Goal: Information Seeking & Learning: Learn about a topic

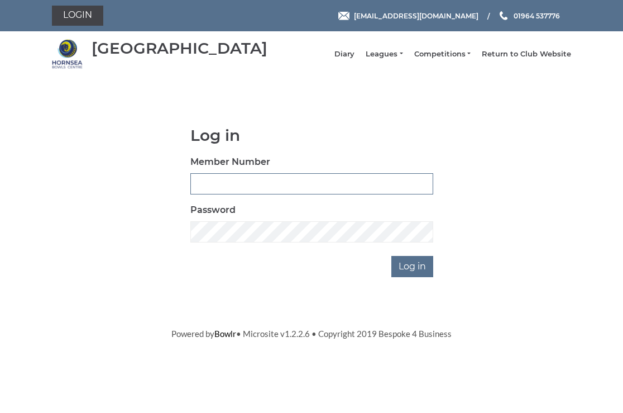
type input "0326"
click at [411, 274] on input "Log in" at bounding box center [412, 266] width 42 height 21
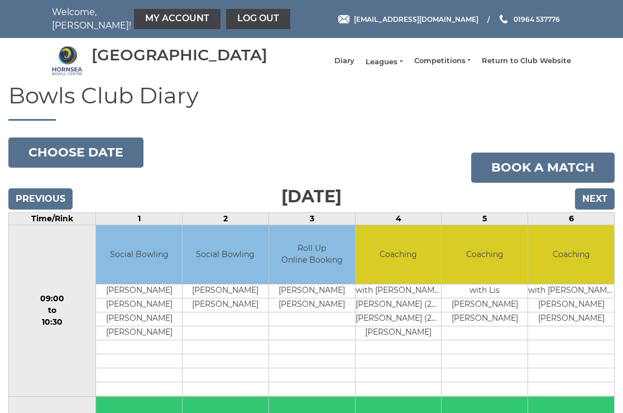
click at [391, 66] on link "Leagues" at bounding box center [384, 62] width 37 height 10
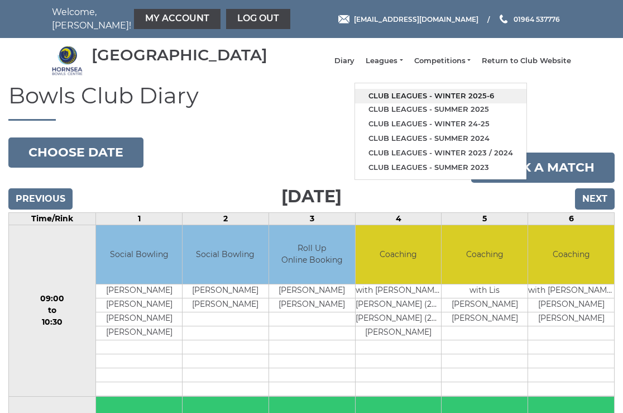
click at [421, 102] on link "Club leagues - Winter 2025-6" at bounding box center [440, 96] width 171 height 15
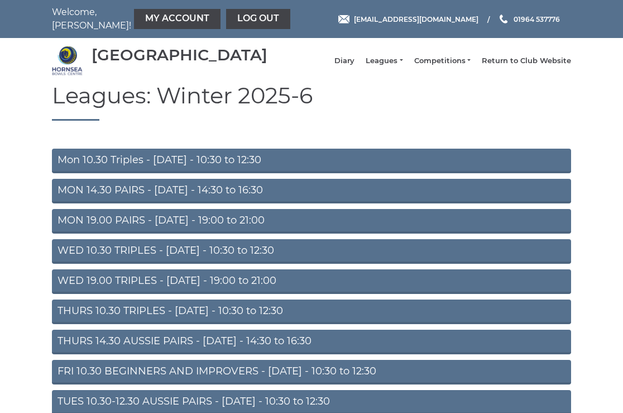
click at [155, 166] on link "Mon 10.30 Triples - Monday - 10:30 to 12:30" at bounding box center [311, 160] width 519 height 25
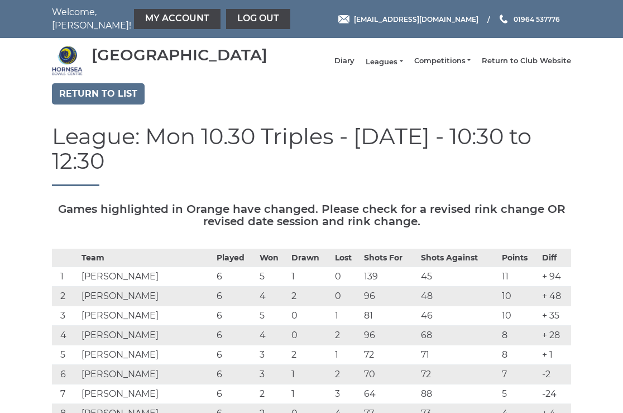
click at [394, 66] on link "Leagues" at bounding box center [384, 62] width 37 height 10
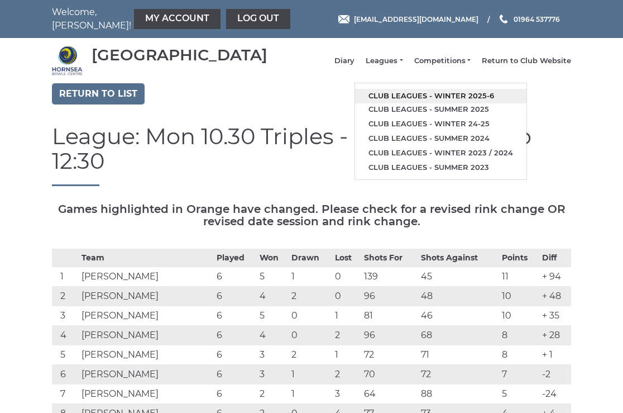
click at [419, 100] on link "Club leagues - Winter 2025-6" at bounding box center [440, 96] width 171 height 15
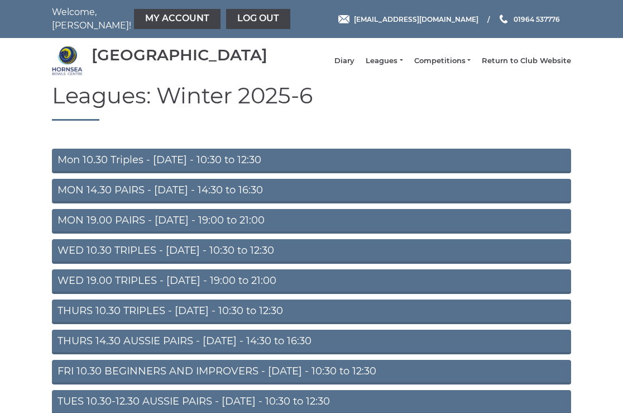
click at [224, 346] on link "THURS 14.30 AUSSIE PAIRS - [DATE] - 14:30 to 16:30" at bounding box center [311, 341] width 519 height 25
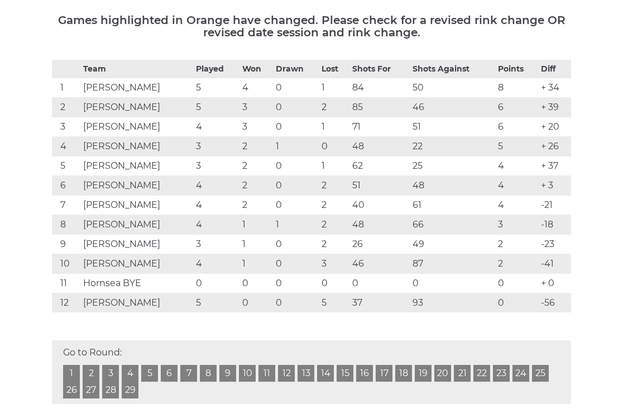
scroll to position [180, 0]
